Goal: Task Accomplishment & Management: Use online tool/utility

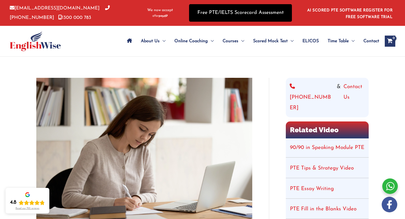
click at [246, 12] on link "Free PTE/IELTS Scorecard Assessment" at bounding box center [240, 12] width 103 height 17
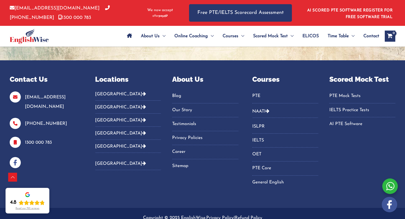
scroll to position [267, 0]
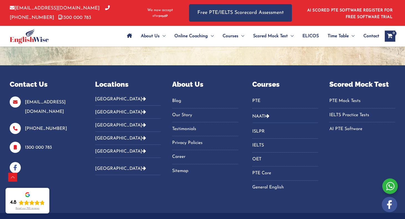
click at [349, 102] on link "PTE Mock Tests" at bounding box center [362, 100] width 66 height 9
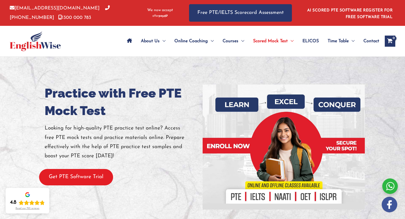
click at [82, 179] on button "Get PTE Software Trial" at bounding box center [76, 177] width 74 height 16
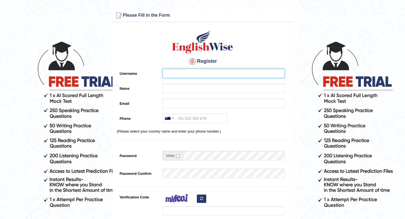
click at [186, 72] on input "Username" at bounding box center [224, 72] width 122 height 9
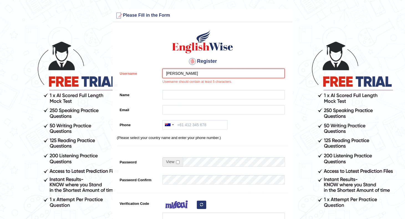
click at [177, 77] on input "Mel" at bounding box center [224, 72] width 122 height 9
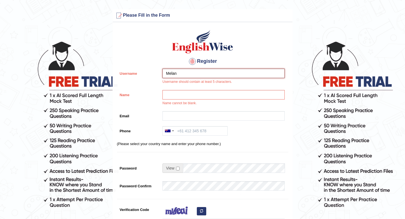
type input "Melan"
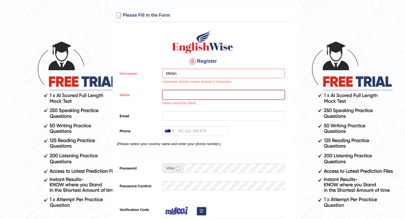
click at [175, 95] on input "Name" at bounding box center [224, 94] width 122 height 9
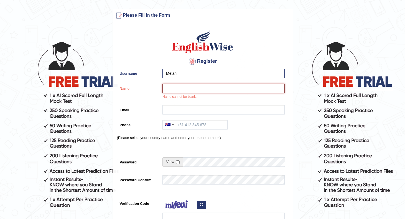
click at [176, 89] on input "Name" at bounding box center [224, 87] width 122 height 9
type input "Mel"
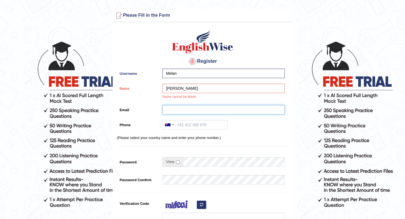
click at [174, 110] on input "Email" at bounding box center [224, 109] width 122 height 9
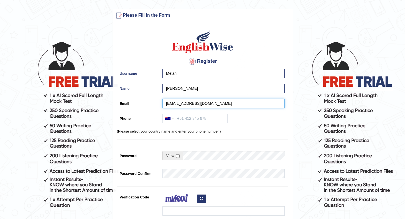
type input "irgendwas321@gmail.com"
click at [191, 119] on input "Phone" at bounding box center [195, 117] width 65 height 9
click at [190, 118] on input "4146665073" at bounding box center [195, 117] width 65 height 9
click at [199, 118] on input "414655073" at bounding box center [195, 117] width 65 height 9
type input "414897286"
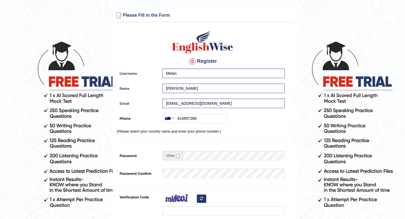
click at [237, 122] on div "Australia +61 India (भारत) +91 New Zealand +64 United States +1 Canada +1 Unite…" at bounding box center [222, 119] width 125 height 12
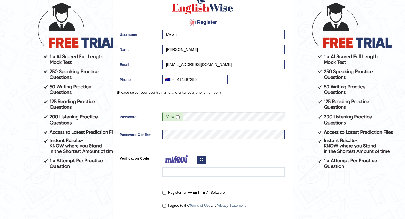
scroll to position [40, 0]
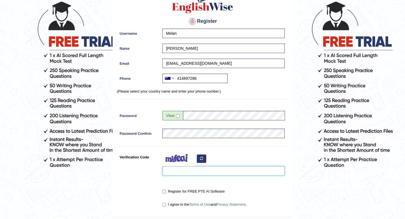
click at [192, 171] on input "Verification Code" at bounding box center [224, 170] width 122 height 9
click at [202, 157] on icon "button" at bounding box center [201, 157] width 3 height 3
click at [192, 170] on input "Verification Code" at bounding box center [224, 170] width 122 height 9
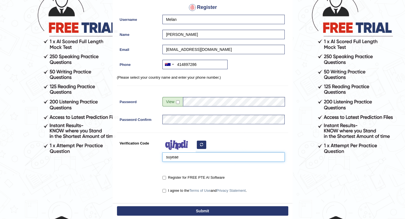
scroll to position [55, 0]
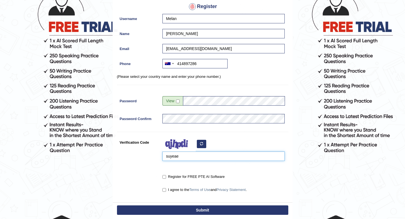
type input "suyeae"
click at [166, 176] on label "Register for FREE PTE AI Software" at bounding box center [194, 177] width 62 height 6
click at [166, 176] on input "Register for FREE PTE AI Software" at bounding box center [165, 177] width 4 height 4
checkbox input "true"
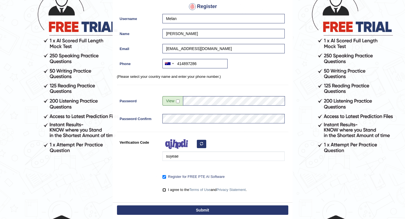
click at [164, 188] on input "I agree to the Terms of Use and Privacy Statement ." at bounding box center [165, 190] width 4 height 4
checkbox input "true"
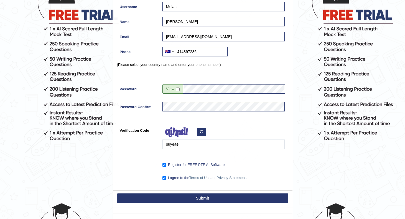
click at [202, 198] on button "Submit" at bounding box center [202, 197] width 171 height 9
type input "+61414897286"
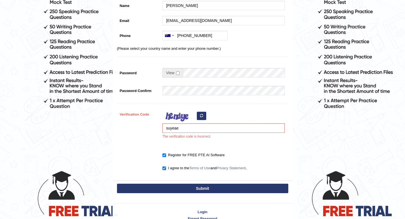
scroll to position [100, 0]
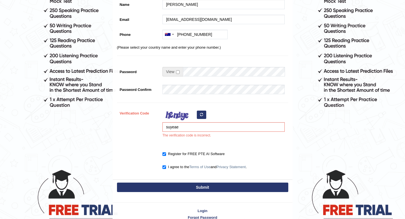
click at [201, 115] on icon "button" at bounding box center [201, 114] width 3 height 3
drag, startPoint x: 184, startPoint y: 127, endPoint x: 157, endPoint y: 125, distance: 26.9
click at [158, 126] on div "Verification Code suyeae The verification code is incorrect." at bounding box center [202, 124] width 171 height 32
type input "kofmwav"
click at [170, 187] on button "Submit" at bounding box center [202, 186] width 171 height 9
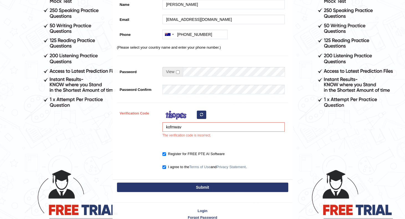
type input "+61414897286"
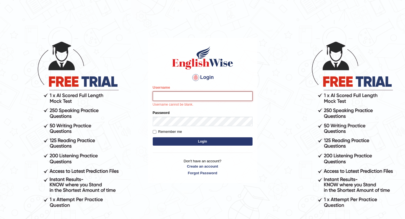
type input "Melan"
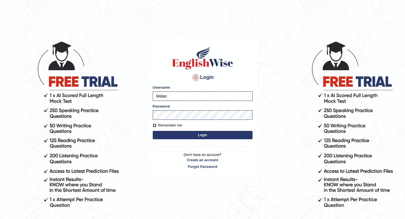
click at [153, 126] on input "Remember me" at bounding box center [155, 125] width 4 height 4
checkbox input "true"
click at [191, 134] on button "Login" at bounding box center [203, 135] width 100 height 8
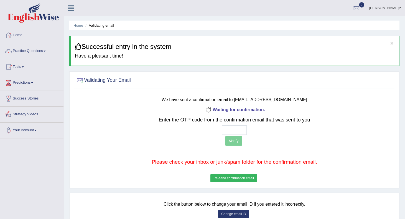
click at [195, 95] on h3 "We have sent a confirmation email to [EMAIL_ADDRESS][DOMAIN_NAME]" at bounding box center [235, 98] width 264 height 7
click at [228, 107] on b "Waiting for confirmation." at bounding box center [234, 109] width 61 height 5
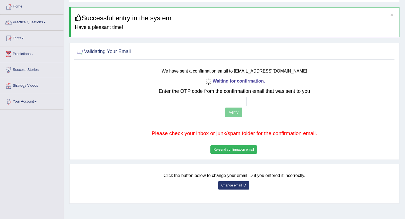
scroll to position [29, 0]
click at [233, 149] on button "Re-send confirmation email" at bounding box center [233, 149] width 47 height 8
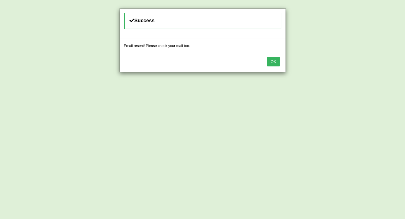
click at [275, 61] on button "OK" at bounding box center [273, 61] width 13 height 9
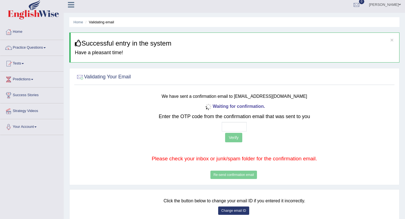
scroll to position [0, 0]
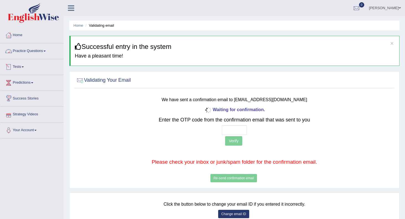
click at [24, 66] on link "Tests" at bounding box center [31, 66] width 63 height 14
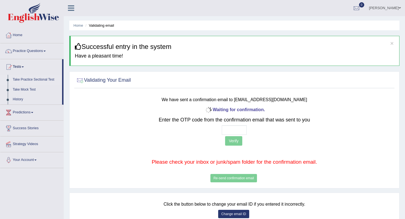
click at [25, 79] on link "Take Practice Sectional Test" at bounding box center [36, 80] width 52 height 10
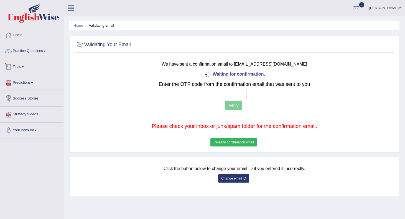
click at [111, 44] on h2 "Validating Your Email" at bounding box center [103, 44] width 55 height 8
click at [252, 70] on div "Waiting for confirmation. Enter the OTP code from the confirmation email that w…" at bounding box center [235, 109] width 264 height 78
click at [227, 96] on input "text" at bounding box center [234, 94] width 25 height 9
type input "2 0 2 1"
click at [232, 106] on button "Verify" at bounding box center [233, 104] width 17 height 9
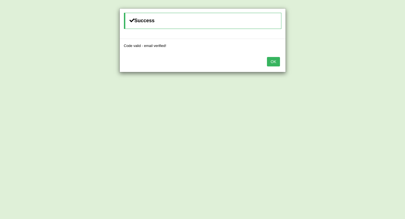
click at [272, 60] on button "OK" at bounding box center [273, 61] width 13 height 9
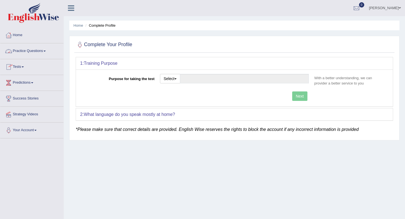
click at [23, 66] on link "Tests" at bounding box center [31, 66] width 63 height 14
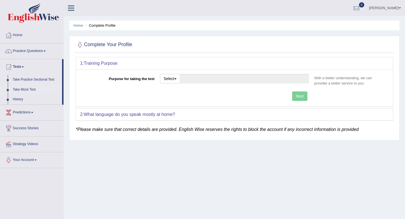
click at [28, 90] on link "Take Mock Test" at bounding box center [36, 90] width 52 height 10
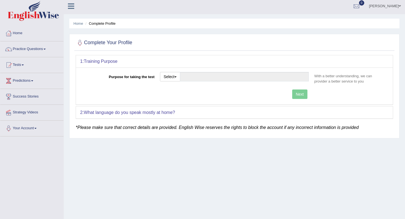
scroll to position [1, 0]
click at [179, 77] on button "Select" at bounding box center [170, 76] width 20 height 9
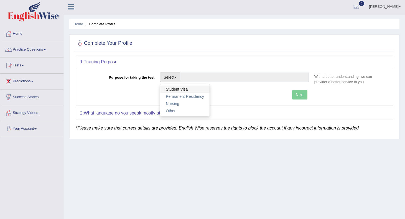
click at [176, 89] on link "Student Visa" at bounding box center [184, 88] width 49 height 7
type input "Student Visa"
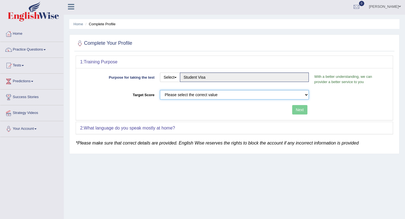
click at [176, 95] on select "Please select the correct value 50 (6 bands) 58 (6.5 bands) 65 (7 bands) 79 (8 …" at bounding box center [234, 94] width 149 height 9
select select "79"
click at [160, 90] on select "Please select the correct value 50 (6 bands) 58 (6.5 bands) 65 (7 bands) 79 (8 …" at bounding box center [234, 94] width 149 height 9
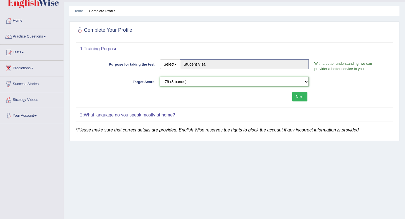
scroll to position [15, 0]
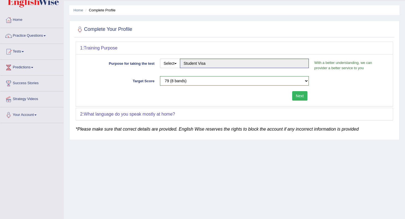
click at [302, 95] on button "Next" at bounding box center [299, 95] width 15 height 9
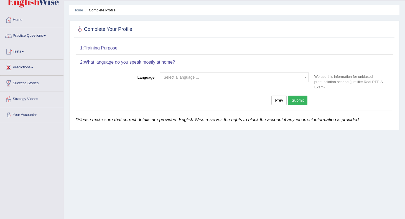
click at [189, 76] on span "Select a language ..." at bounding box center [181, 77] width 35 height 4
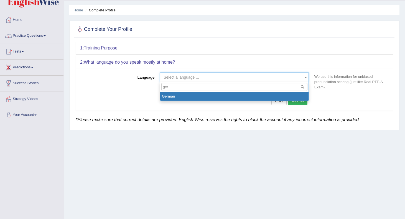
type input "ger"
select select "German"
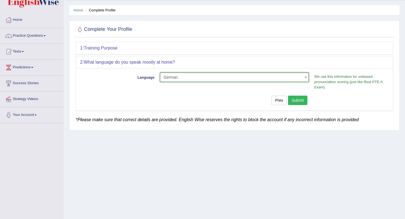
click at [303, 99] on button "Submit" at bounding box center [297, 99] width 19 height 9
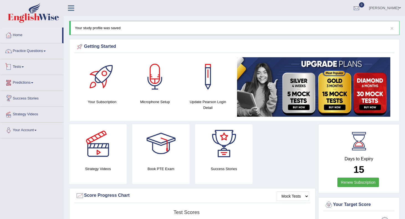
click at [20, 67] on link "Tests" at bounding box center [31, 66] width 63 height 14
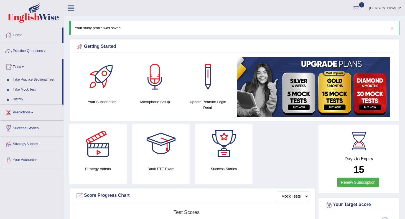
click at [15, 89] on link "Take Mock Test" at bounding box center [36, 90] width 52 height 10
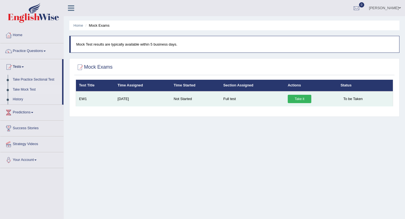
click at [300, 99] on link "Take it" at bounding box center [300, 99] width 24 height 8
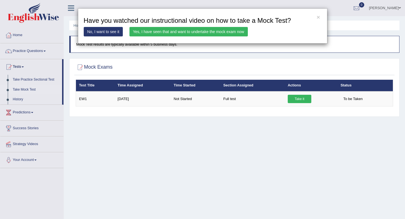
click at [102, 34] on link "No, I want to see it" at bounding box center [103, 31] width 39 height 9
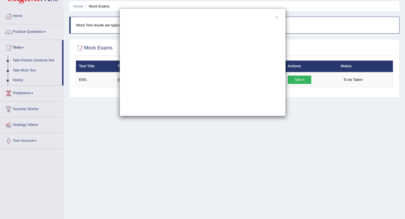
scroll to position [19, 0]
click at [277, 17] on button "×" at bounding box center [276, 17] width 3 height 6
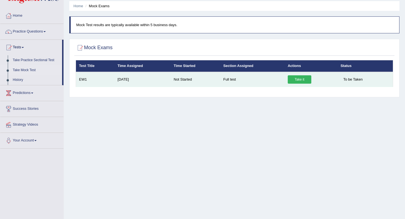
click at [297, 79] on link "Take it" at bounding box center [300, 79] width 24 height 8
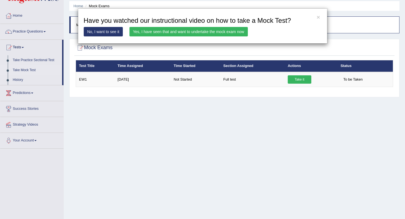
click at [177, 31] on link "Yes, I have seen that and want to undertake the mock exam now" at bounding box center [189, 31] width 118 height 9
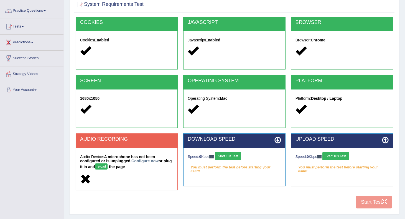
scroll to position [73, 0]
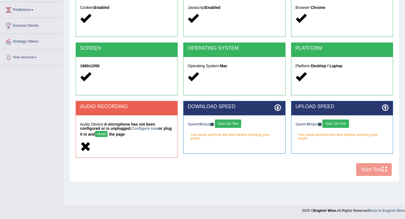
click at [123, 134] on strong "A microphone has not been configured or is unplugged. Configure now or plug it …" at bounding box center [126, 129] width 92 height 14
click at [105, 130] on strong "A microphone has not been configured or is unplugged. Configure now or plug it …" at bounding box center [126, 129] width 92 height 14
click at [150, 130] on link "Configure now" at bounding box center [144, 128] width 27 height 4
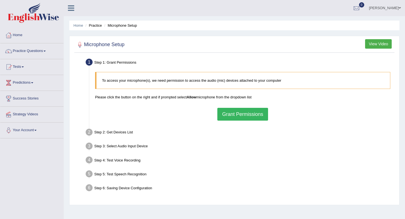
click at [234, 114] on button "Grant Permissions" at bounding box center [242, 114] width 50 height 13
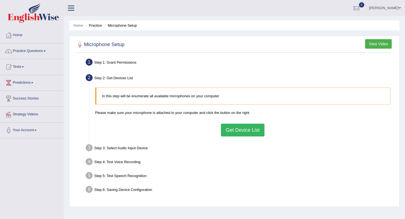
click at [239, 129] on button "Get Device List" at bounding box center [242, 129] width 43 height 13
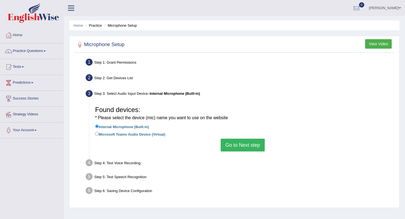
click at [240, 145] on button "Go to Next step" at bounding box center [243, 144] width 44 height 13
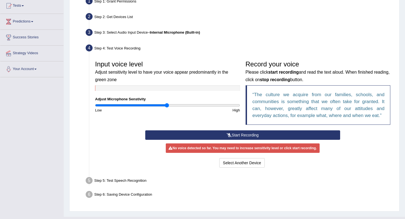
scroll to position [63, 0]
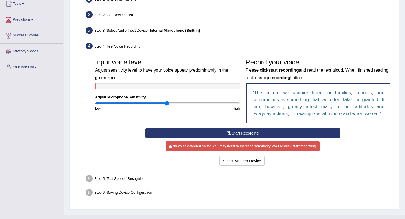
click at [223, 133] on button "Start Recording" at bounding box center [242, 132] width 195 height 9
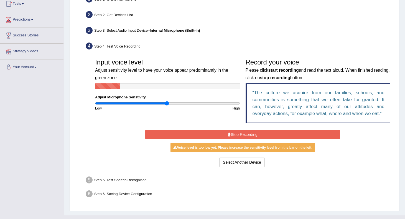
click at [223, 133] on button "Stop Recording" at bounding box center [242, 134] width 195 height 9
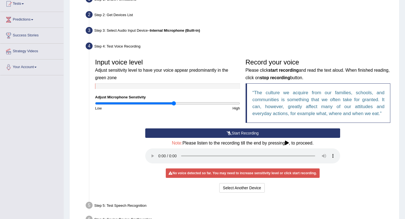
drag, startPoint x: 167, startPoint y: 104, endPoint x: 174, endPoint y: 104, distance: 7.5
type input "1.1"
click at [174, 104] on input "range" at bounding box center [167, 103] width 145 height 4
click at [239, 134] on button "Start Recording" at bounding box center [242, 132] width 195 height 9
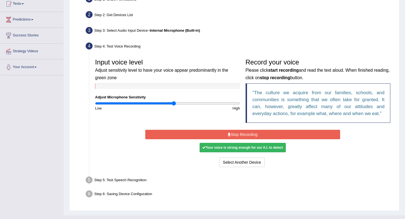
click at [228, 135] on icon at bounding box center [229, 134] width 3 height 4
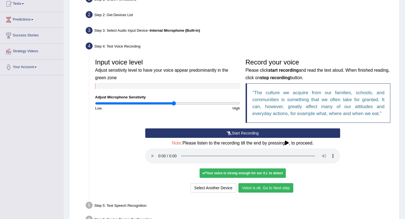
click at [265, 189] on button "Voice is ok. Go to Next step" at bounding box center [265, 187] width 55 height 9
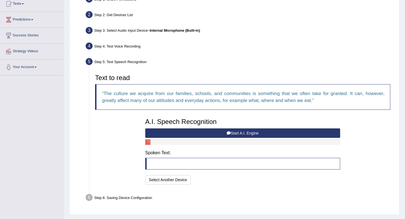
click at [237, 132] on button "Start A.I. Engine" at bounding box center [242, 132] width 195 height 9
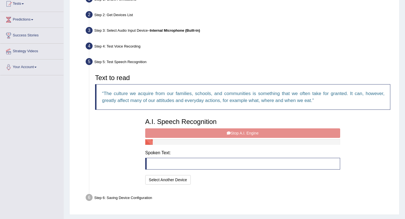
click at [236, 133] on div "A.I. Speech Recognition Start A.I. Engine Stop A.I. Engine Note: Please listen …" at bounding box center [243, 150] width 200 height 70
click at [244, 133] on div "A.I. Speech Recognition Start A.I. Engine Stop A.I. Engine Note: Please listen …" at bounding box center [243, 150] width 200 height 70
click at [200, 160] on blockquote at bounding box center [242, 164] width 195 height 12
click at [234, 132] on div "A.I. Speech Recognition Start A.I. Engine Stop A.I. Engine Note: Please listen …" at bounding box center [243, 150] width 200 height 70
click at [233, 132] on div "A.I. Speech Recognition Start A.I. Engine Stop A.I. Engine Note: Please listen …" at bounding box center [243, 150] width 200 height 70
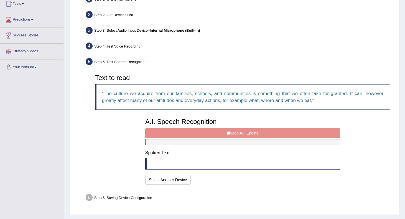
click at [233, 132] on div "A.I. Speech Recognition Start A.I. Engine Stop A.I. Engine Note: Please listen …" at bounding box center [243, 150] width 200 height 70
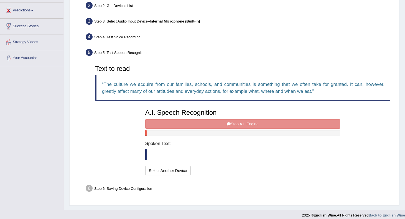
scroll to position [77, 0]
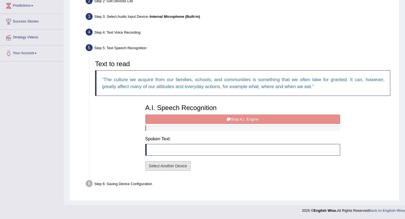
click at [156, 166] on button "Select Another Device" at bounding box center [167, 165] width 45 height 9
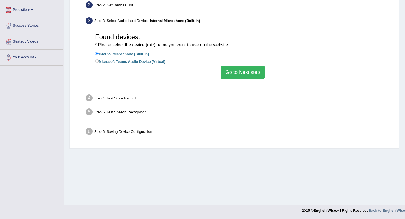
scroll to position [73, 0]
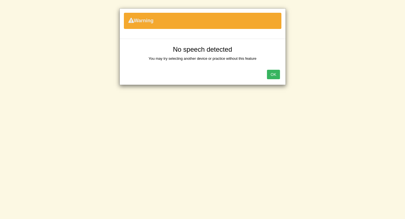
click at [273, 74] on button "OK" at bounding box center [273, 74] width 13 height 9
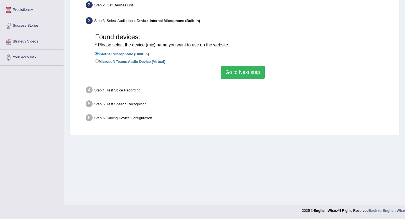
click at [246, 72] on button "Go to Next step" at bounding box center [243, 72] width 44 height 13
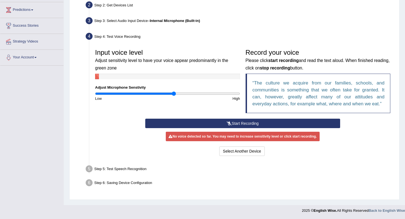
click at [226, 122] on button "Start Recording" at bounding box center [242, 122] width 195 height 9
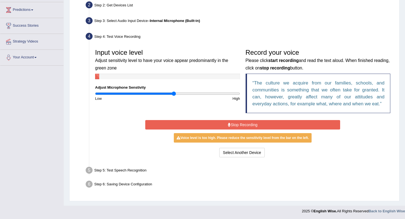
click at [226, 122] on button "Stop Recording" at bounding box center [242, 124] width 195 height 9
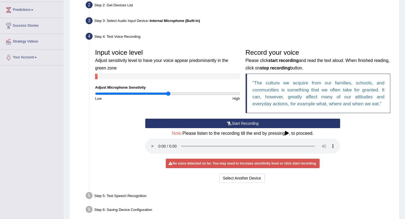
type input "1.02"
drag, startPoint x: 173, startPoint y: 93, endPoint x: 169, endPoint y: 93, distance: 4.2
click at [169, 93] on input "range" at bounding box center [167, 93] width 145 height 4
click at [238, 122] on button "Start Recording" at bounding box center [242, 122] width 195 height 9
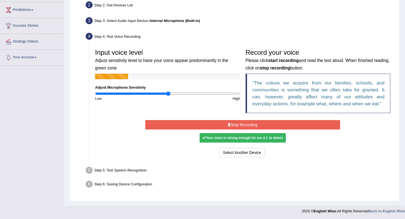
click at [238, 123] on button "Stop Recording" at bounding box center [242, 124] width 195 height 9
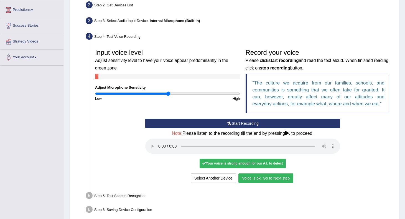
click at [269, 177] on button "Voice is ok. Go to Next step" at bounding box center [265, 177] width 55 height 9
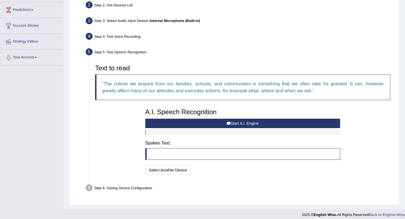
click at [232, 123] on button "Start A.I. Engine" at bounding box center [242, 122] width 195 height 9
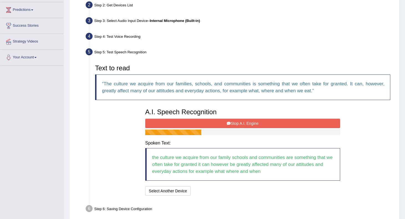
click at [232, 123] on button "Stop A.I. Engine" at bounding box center [242, 122] width 195 height 9
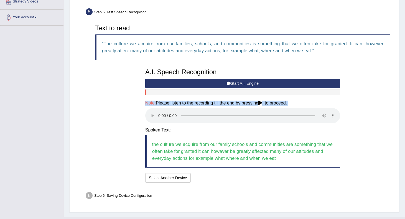
scroll to position [124, 0]
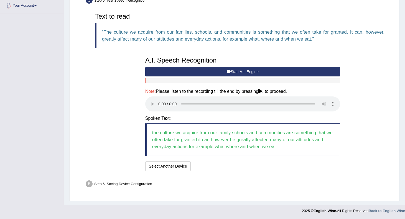
click at [269, 147] on blockquote "the culture we acquire from our family schools and communities are something th…" at bounding box center [242, 139] width 195 height 32
click at [259, 182] on div "Step 6: Saving Device Configuration" at bounding box center [240, 184] width 314 height 12
click at [225, 166] on button "Speech is ok. Go to Last step" at bounding box center [222, 165] width 58 height 9
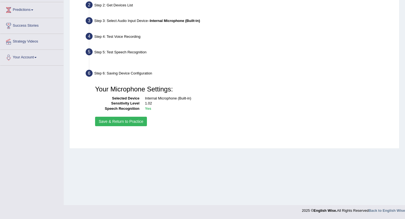
scroll to position [73, 0]
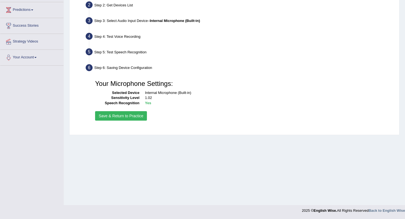
click at [125, 118] on button "Save & Return to Practice" at bounding box center [121, 115] width 52 height 9
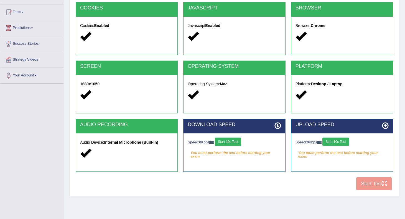
scroll to position [73, 0]
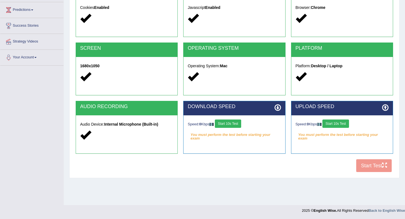
click at [232, 123] on button "Start 10s Test" at bounding box center [228, 123] width 26 height 8
click at [334, 123] on button "Start 10s Test" at bounding box center [336, 123] width 26 height 8
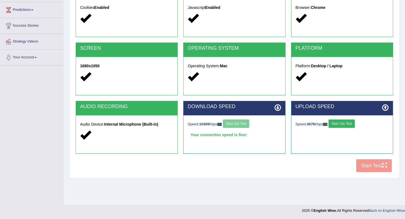
click at [346, 123] on button "Start 10s Test" at bounding box center [342, 123] width 26 height 8
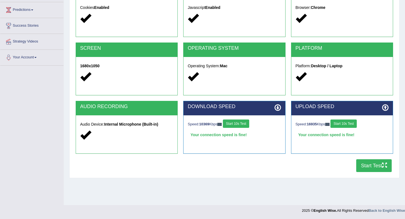
click at [369, 163] on button "Start Test" at bounding box center [373, 165] width 35 height 13
